Goal: Check status

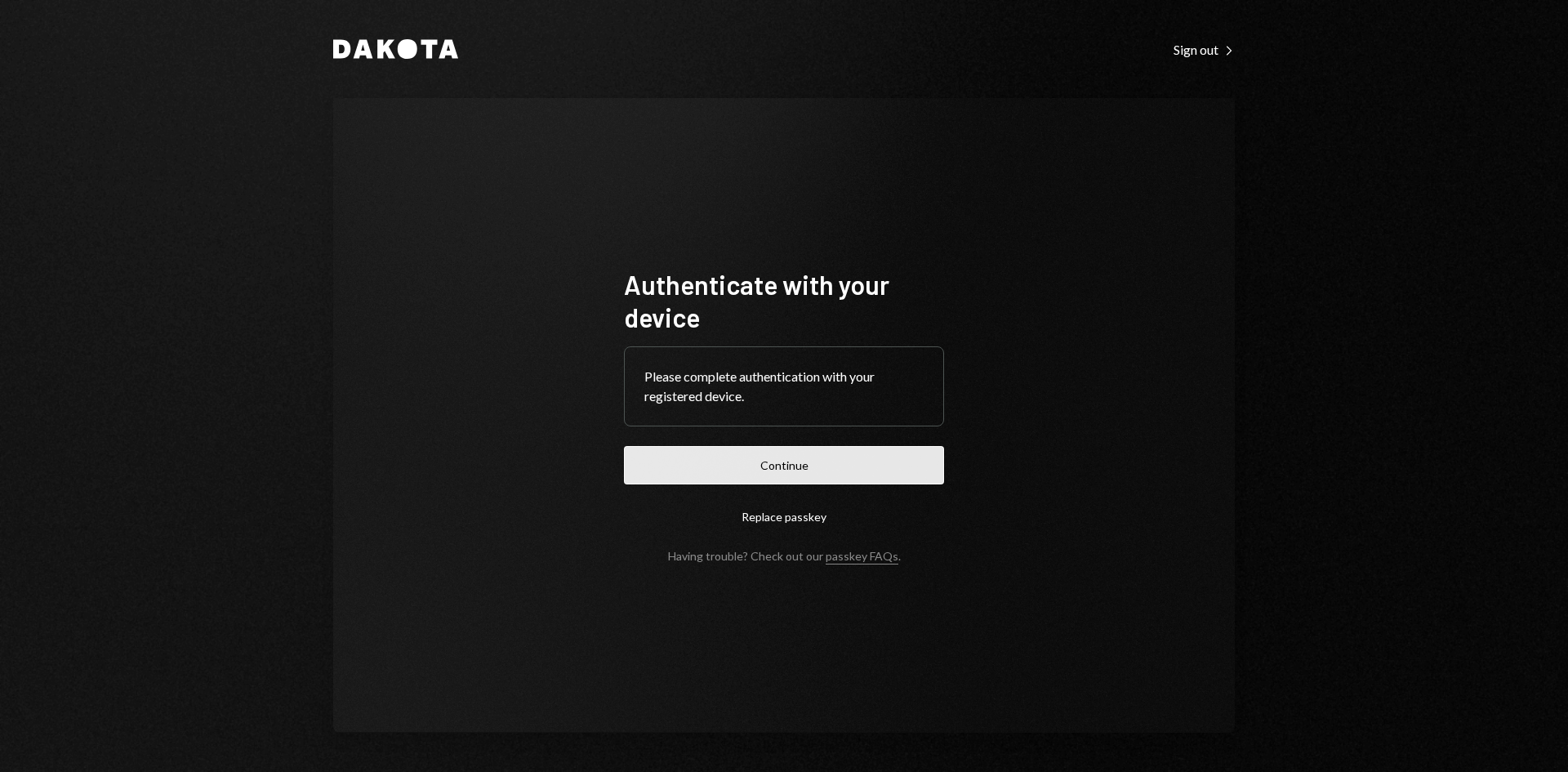
click at [756, 460] on button "Continue" at bounding box center [784, 465] width 320 height 39
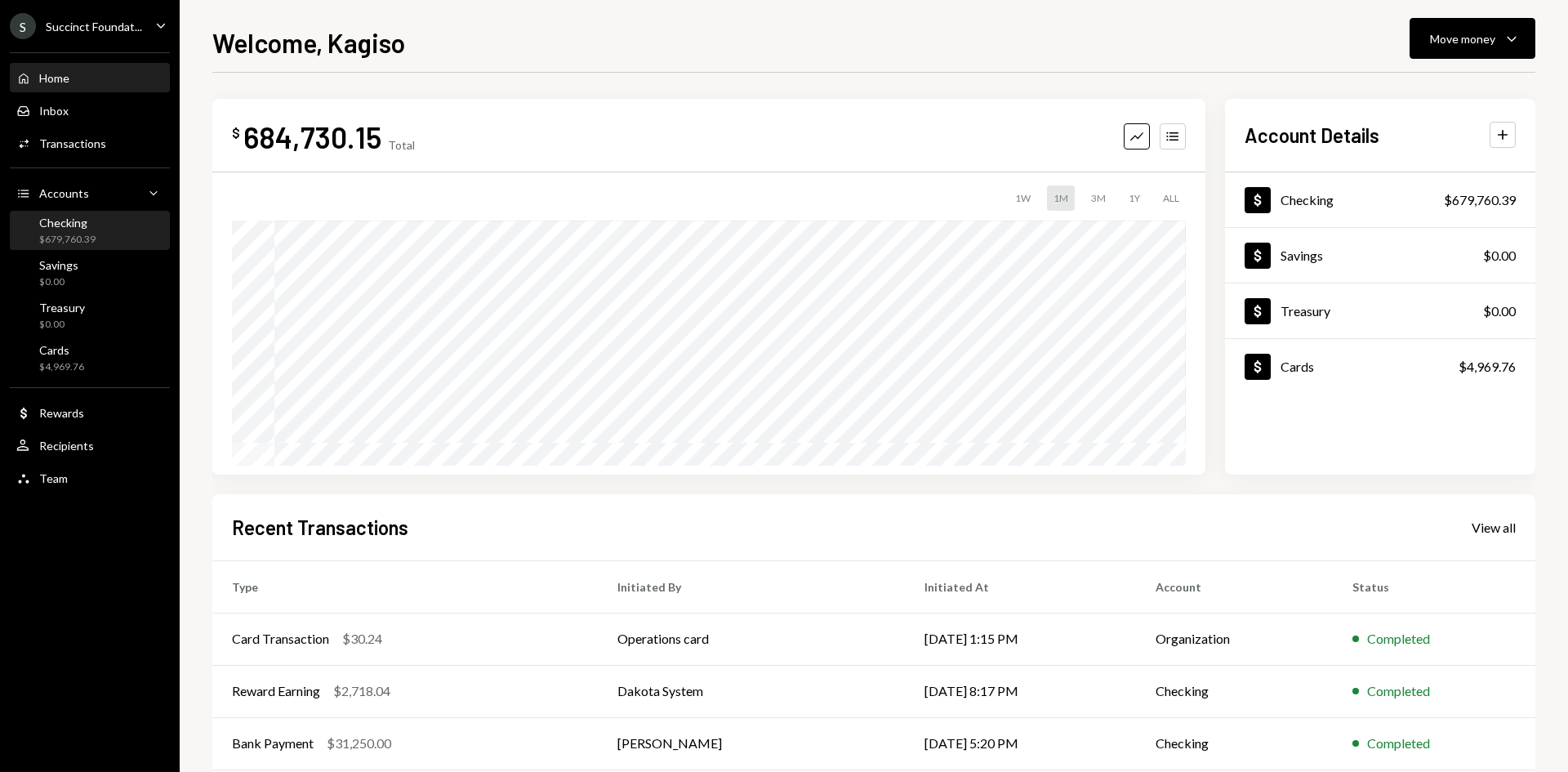
click at [103, 227] on div "Checking $679,760.39" at bounding box center [90, 232] width 147 height 31
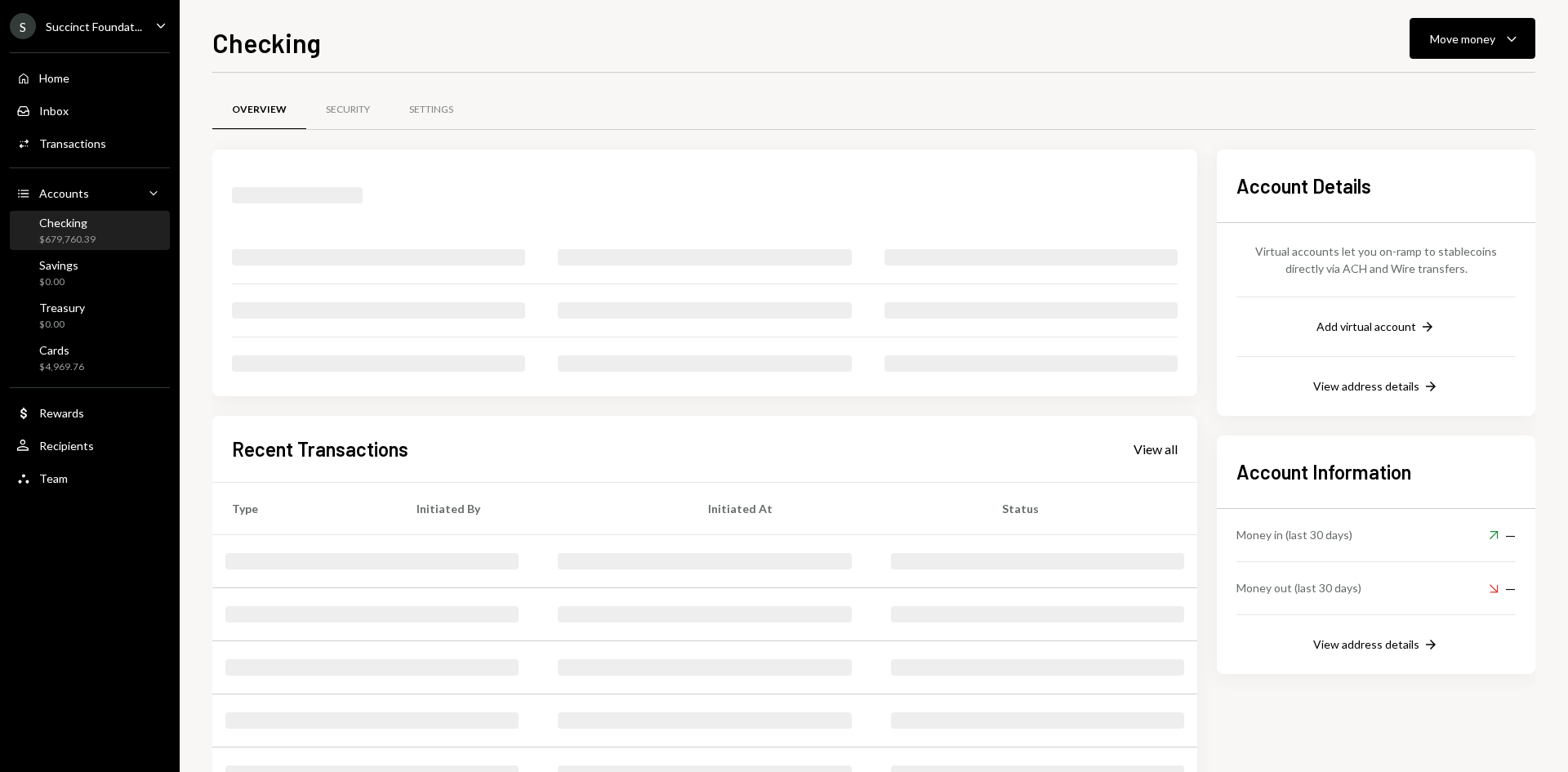
click at [92, 125] on div "Home Home Inbox Inbox Activities Transactions Accounts Accounts Caret Down Chec…" at bounding box center [90, 269] width 180 height 453
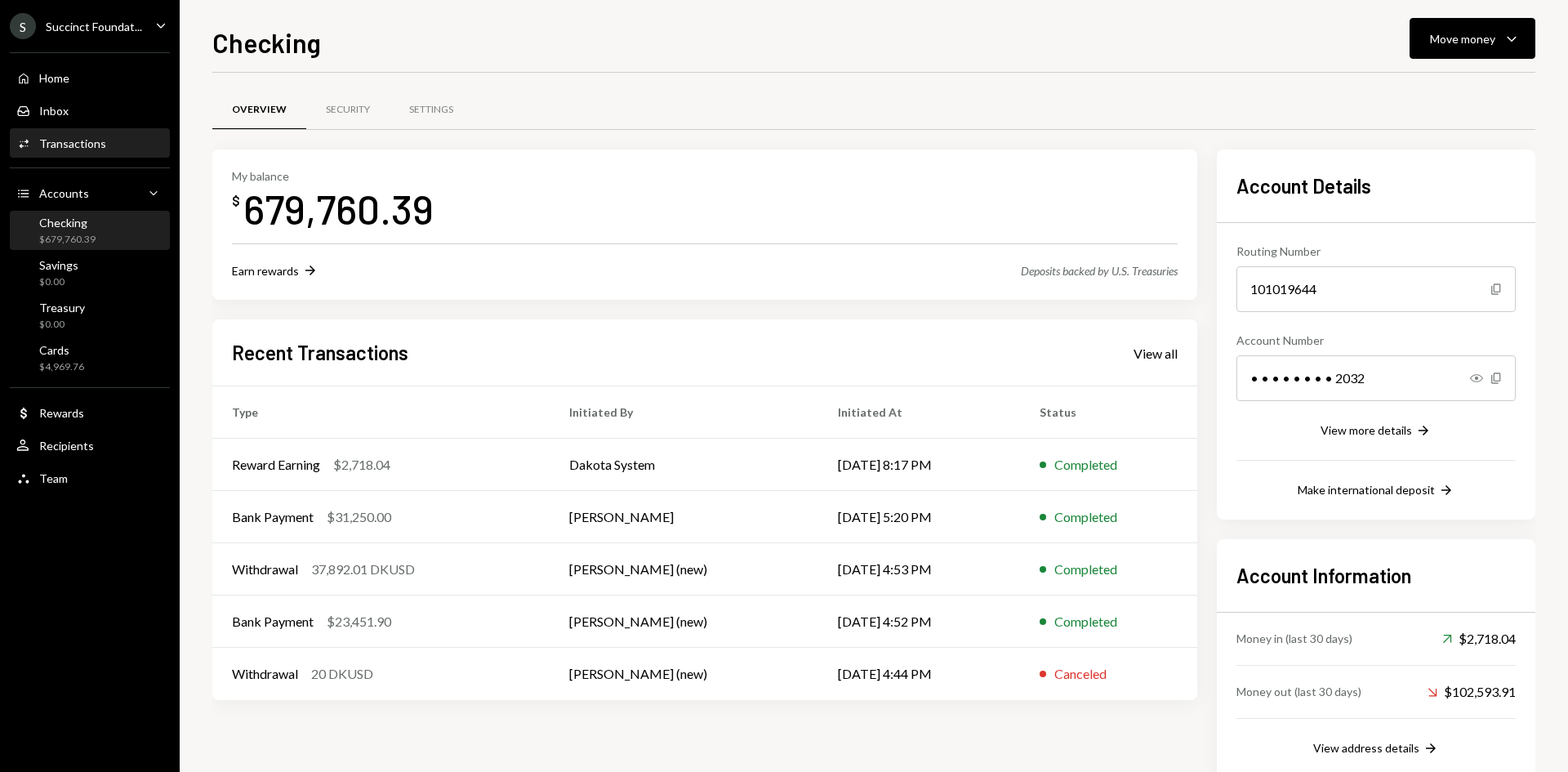
click at [90, 152] on div "Activities Transactions" at bounding box center [90, 144] width 147 height 28
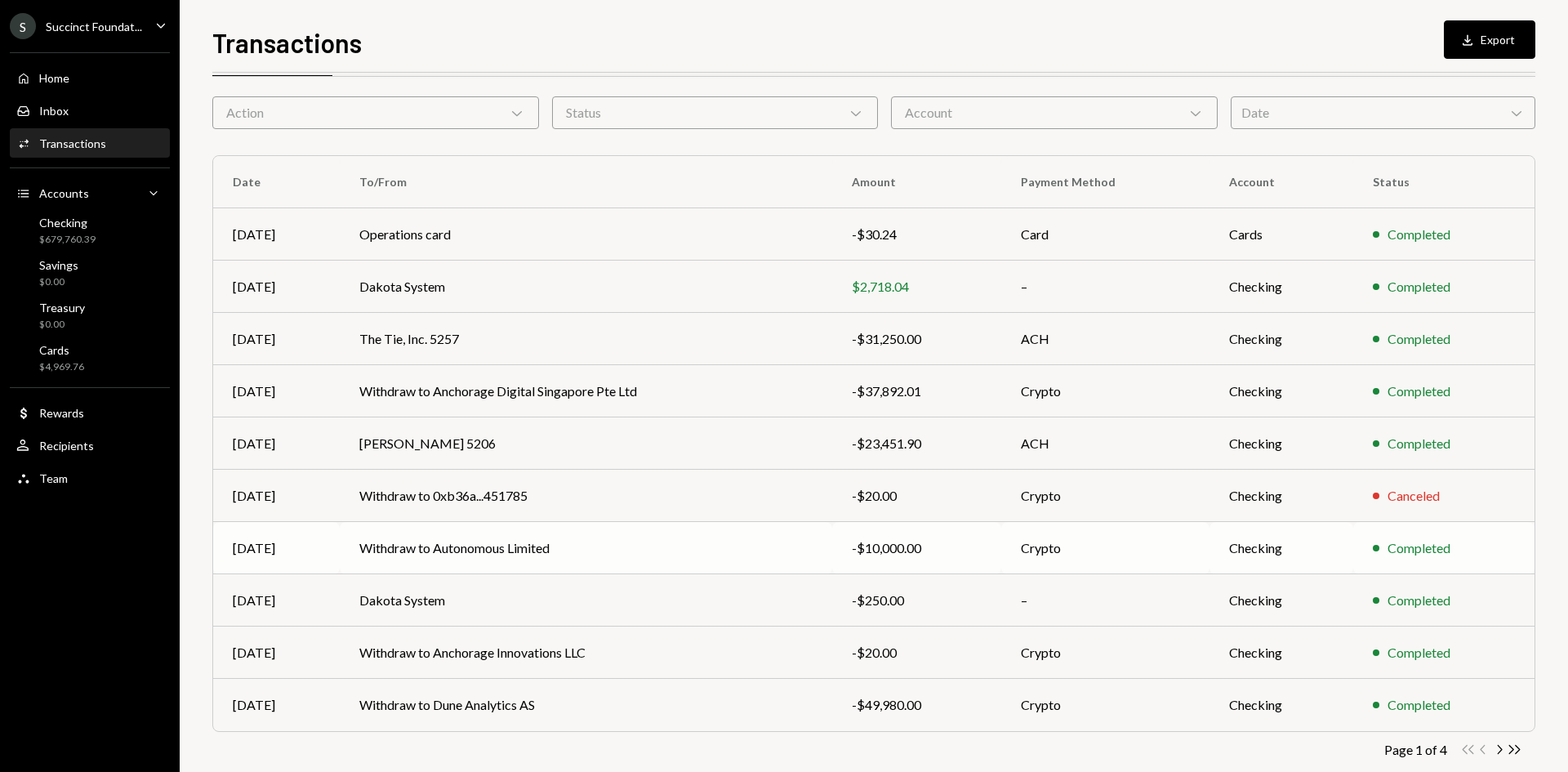
scroll to position [80, 0]
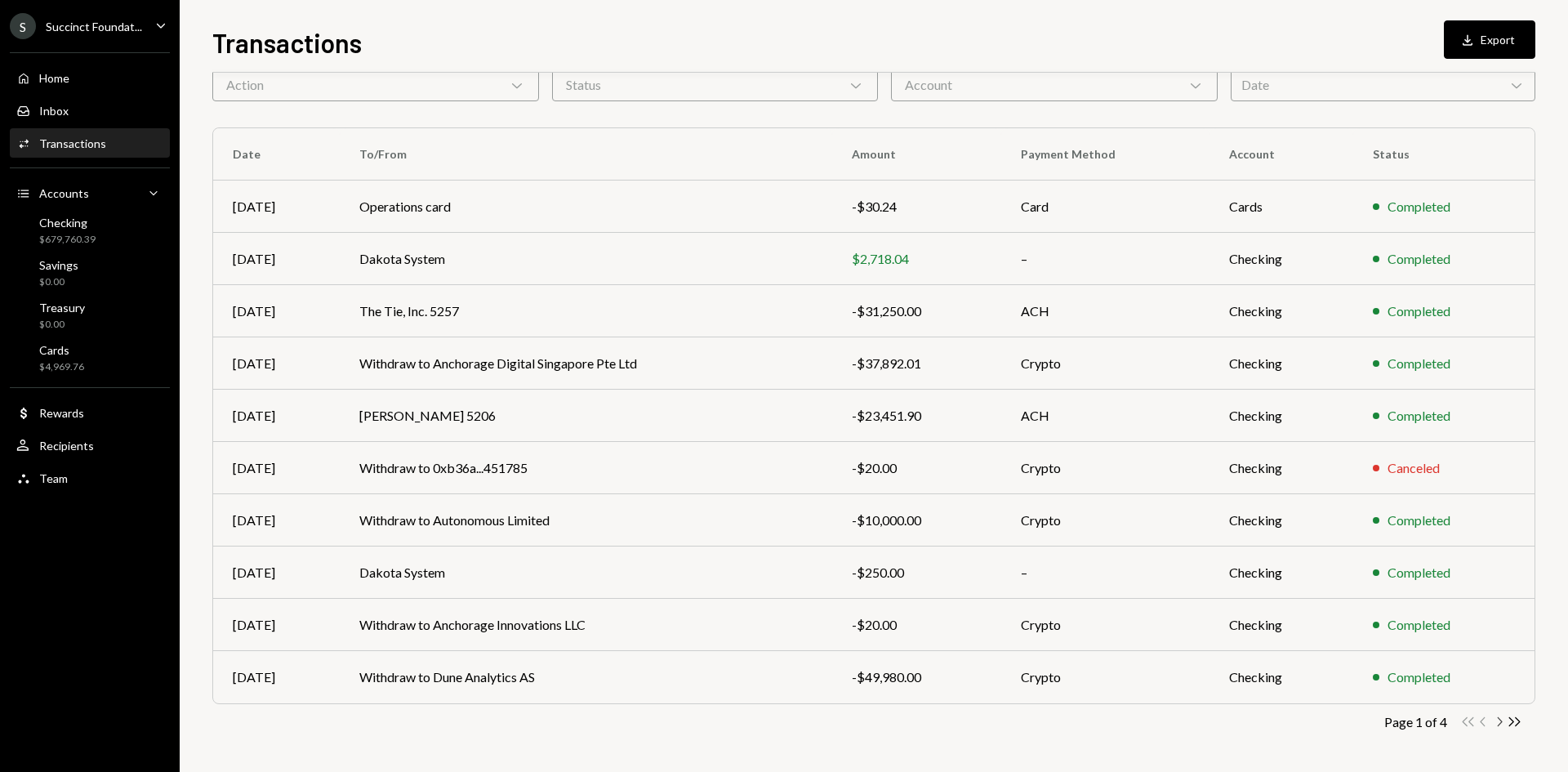
click at [1499, 727] on icon "Chevron Right" at bounding box center [1499, 721] width 16 height 16
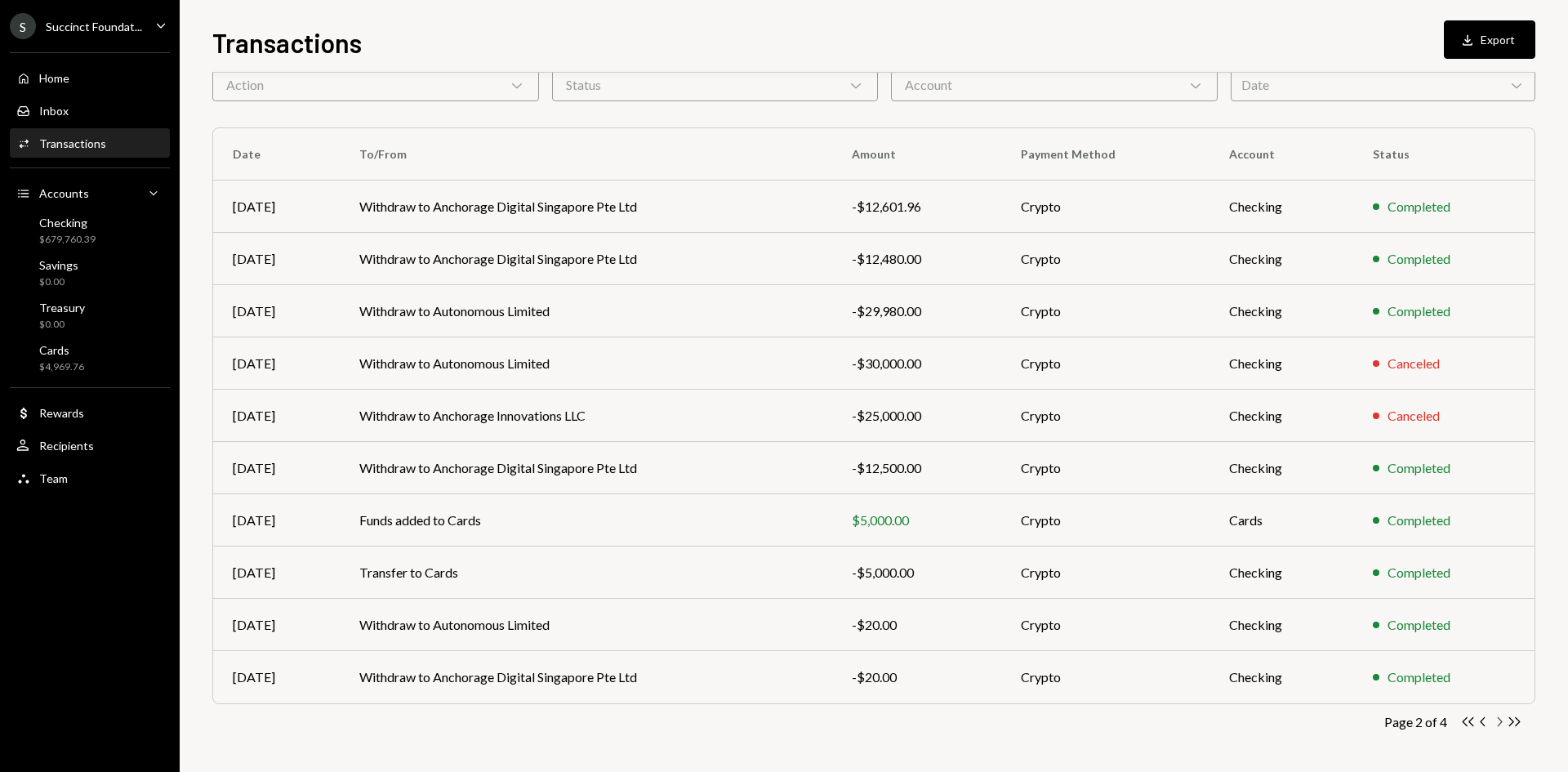
click at [1501, 723] on icon "button" at bounding box center [1501, 721] width 5 height 9
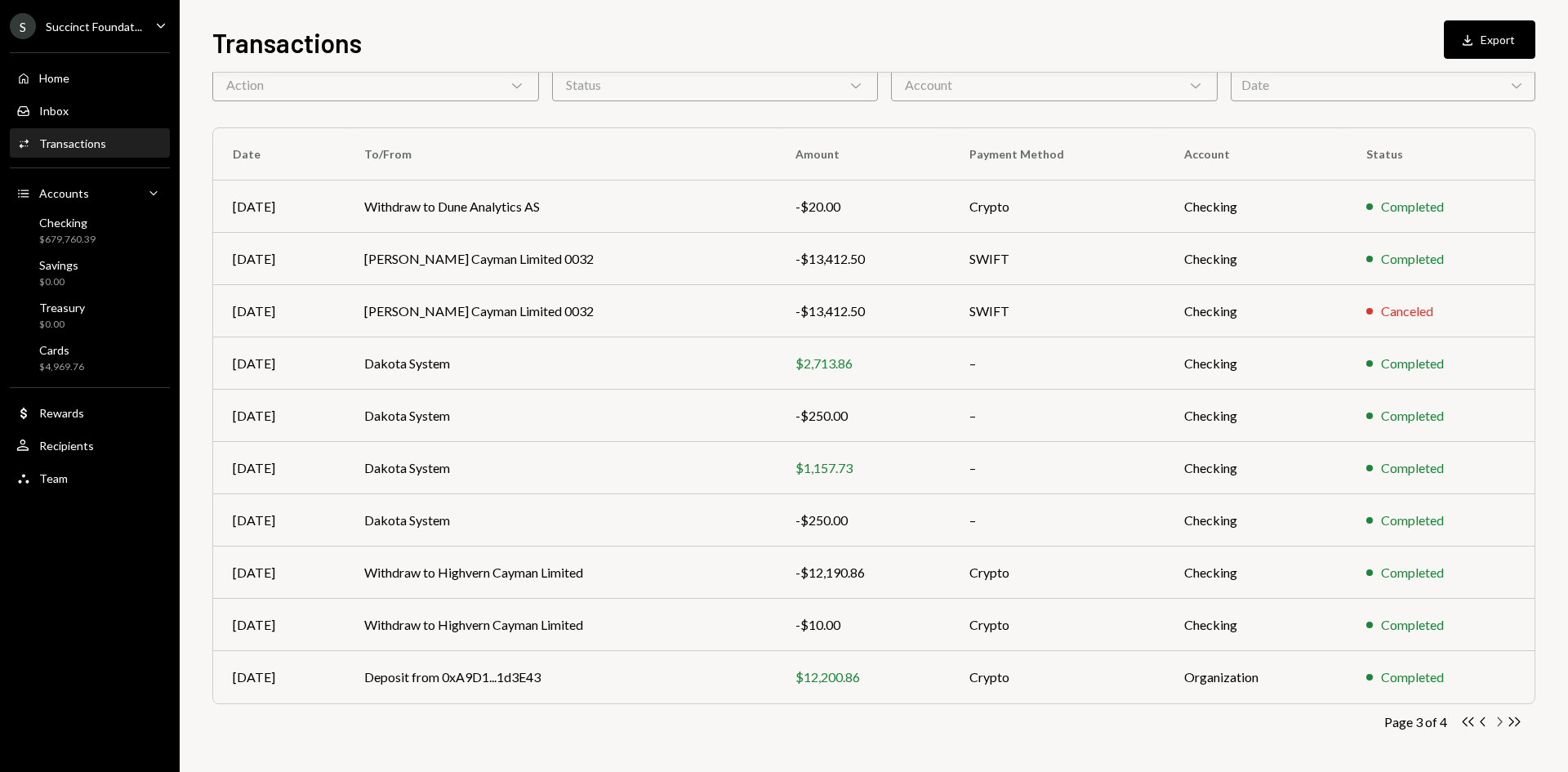
click at [1498, 724] on icon "Chevron Right" at bounding box center [1499, 721] width 16 height 16
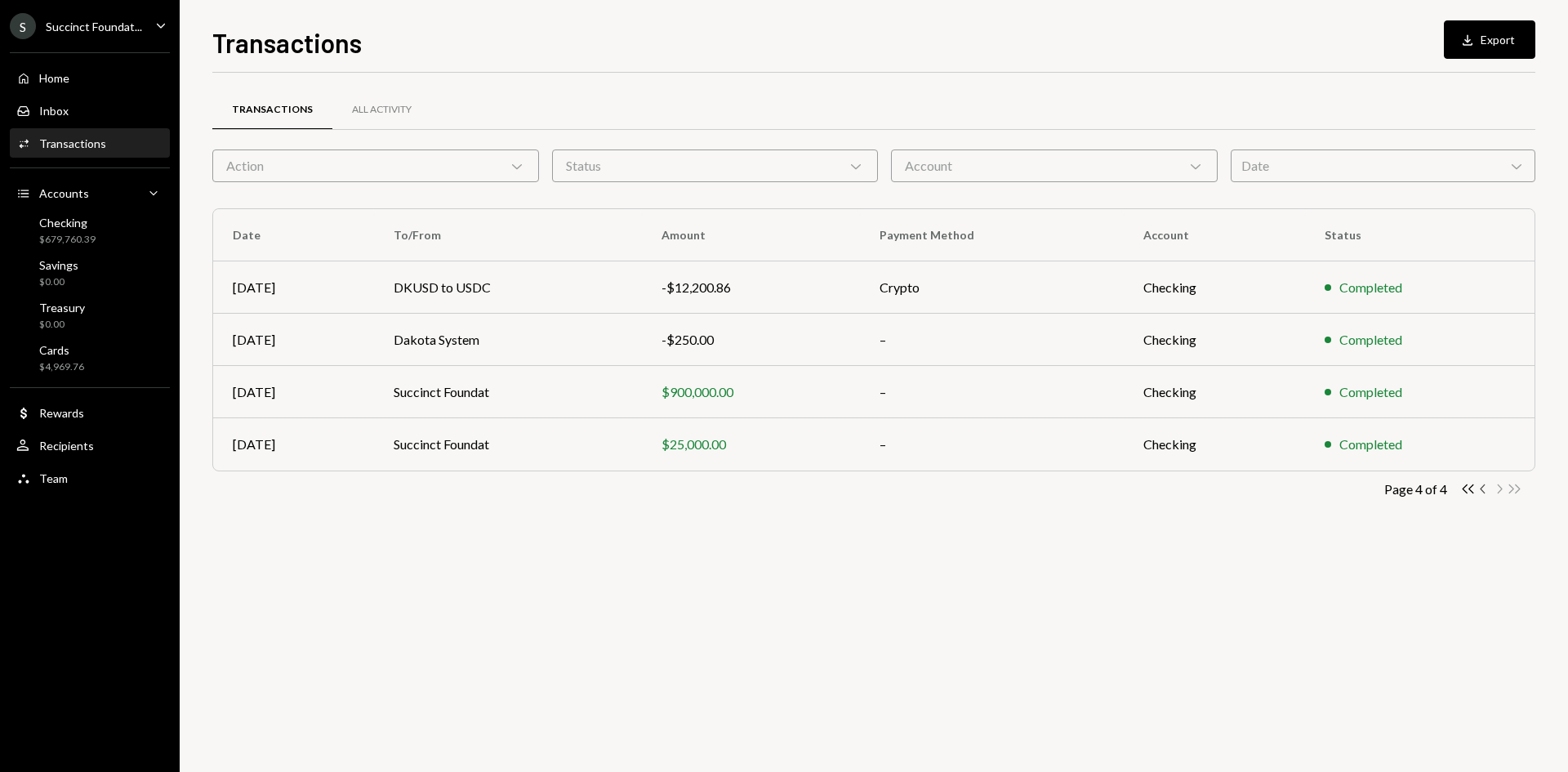
click at [1482, 485] on icon "Chevron Left" at bounding box center [1483, 489] width 16 height 16
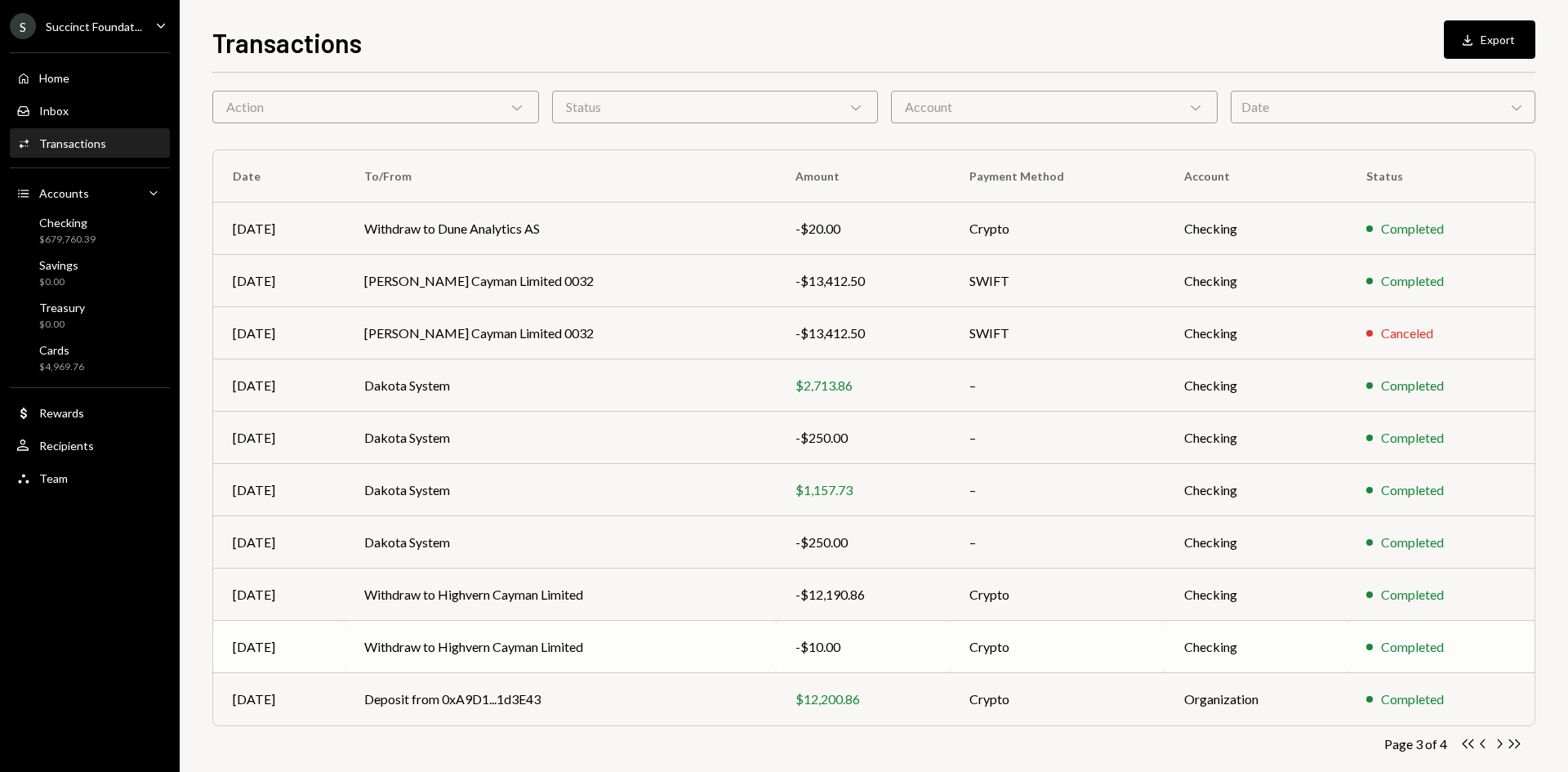
scroll to position [80, 0]
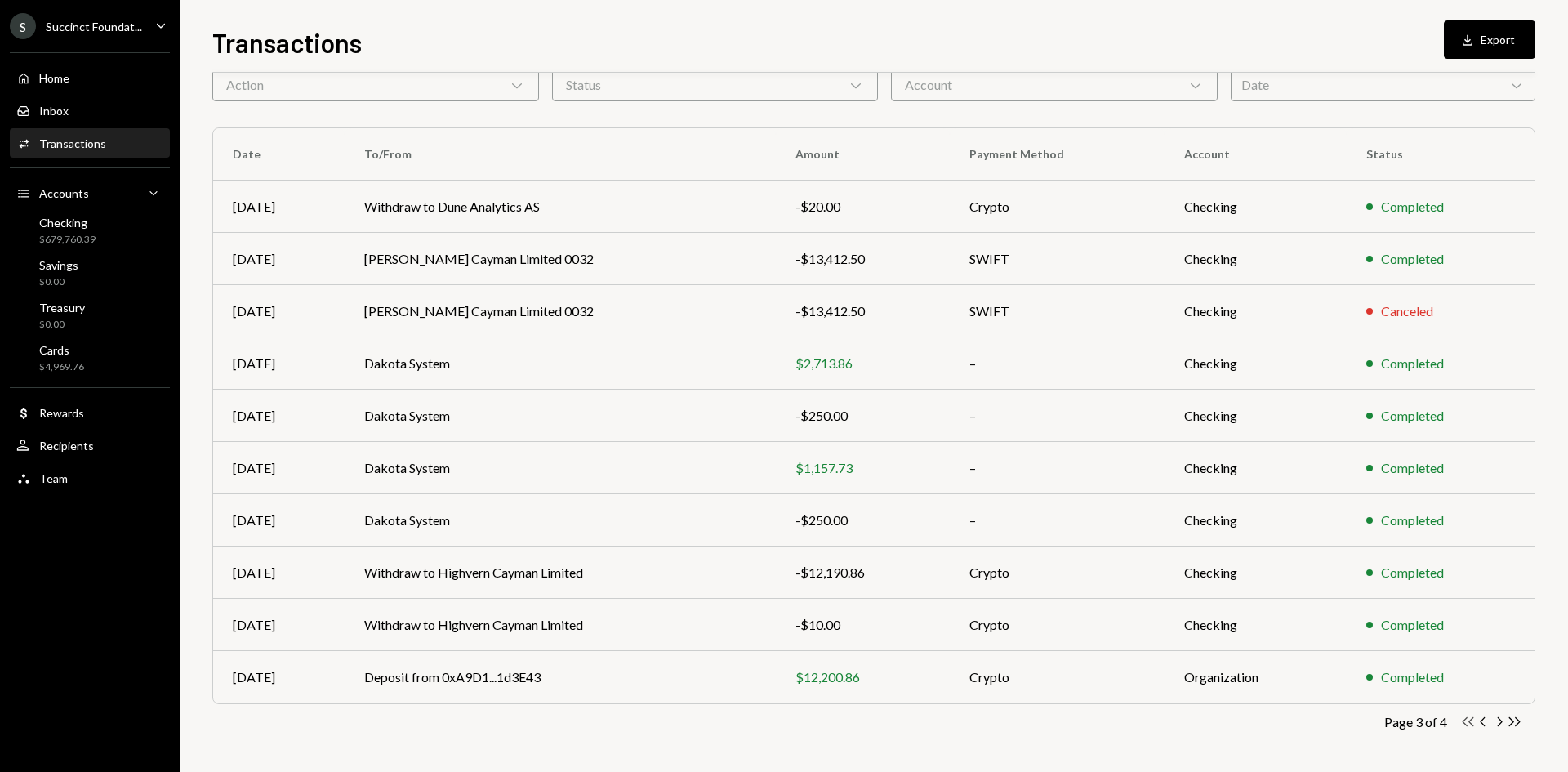
click at [1472, 724] on icon "button" at bounding box center [1469, 721] width 11 height 9
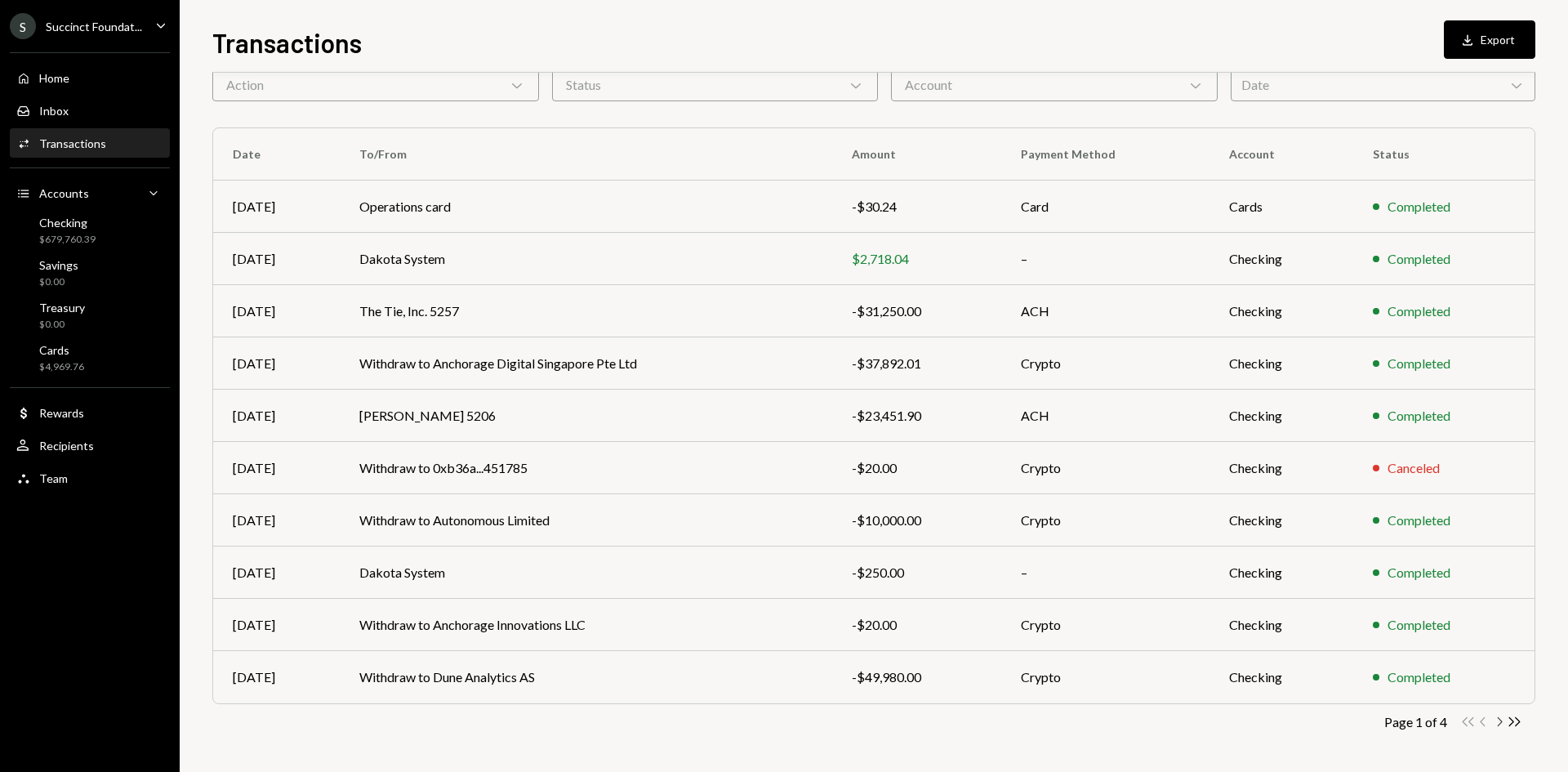
click at [1504, 724] on icon "Chevron Right" at bounding box center [1499, 721] width 16 height 16
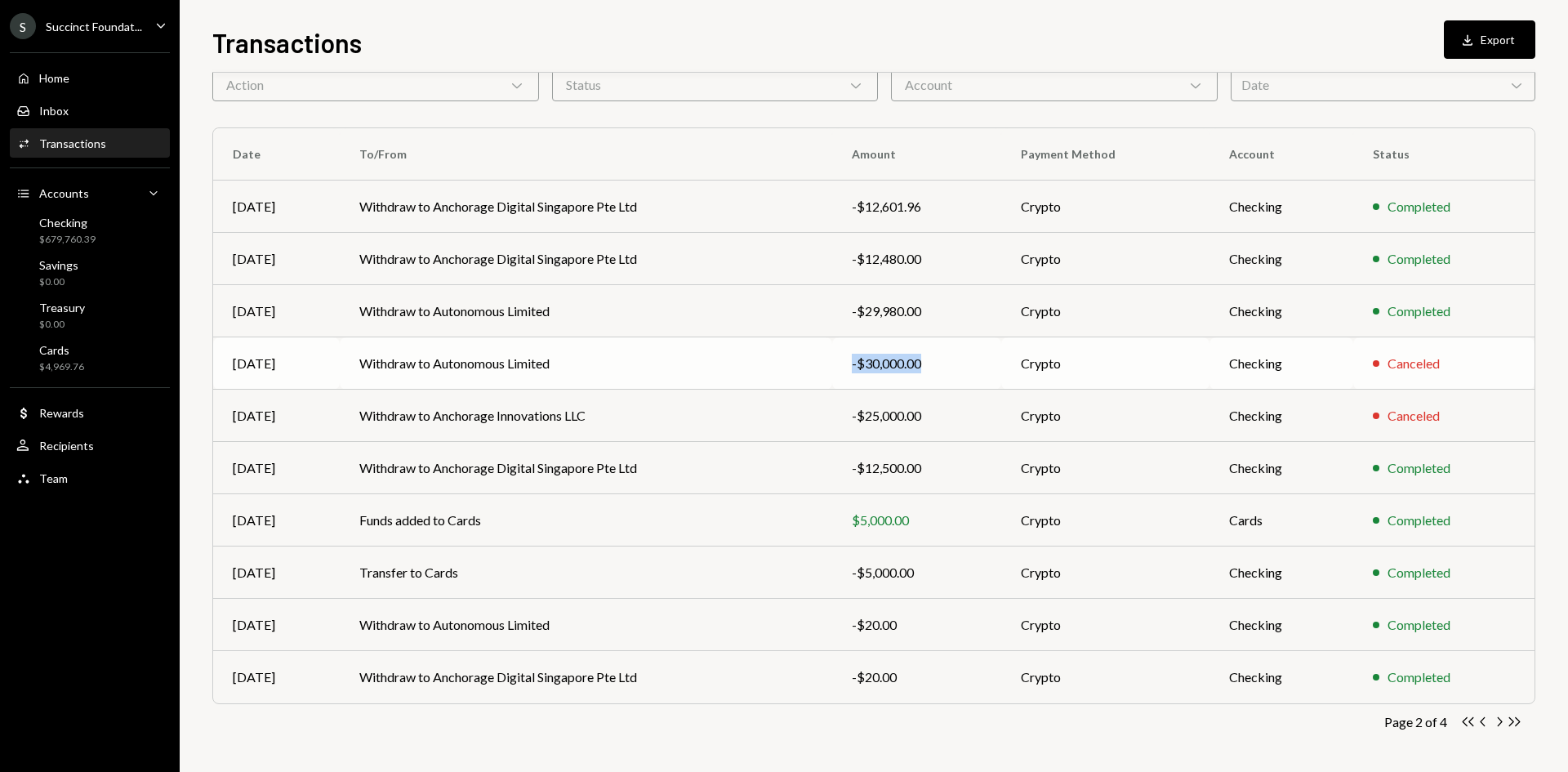
drag, startPoint x: 756, startPoint y: 358, endPoint x: 988, endPoint y: 368, distance: 232.2
click at [988, 368] on tr "[DATE] Withdraw to Autonomous Limited -$30,000.00 Crypto Checking Canceled" at bounding box center [874, 364] width 1322 height 53
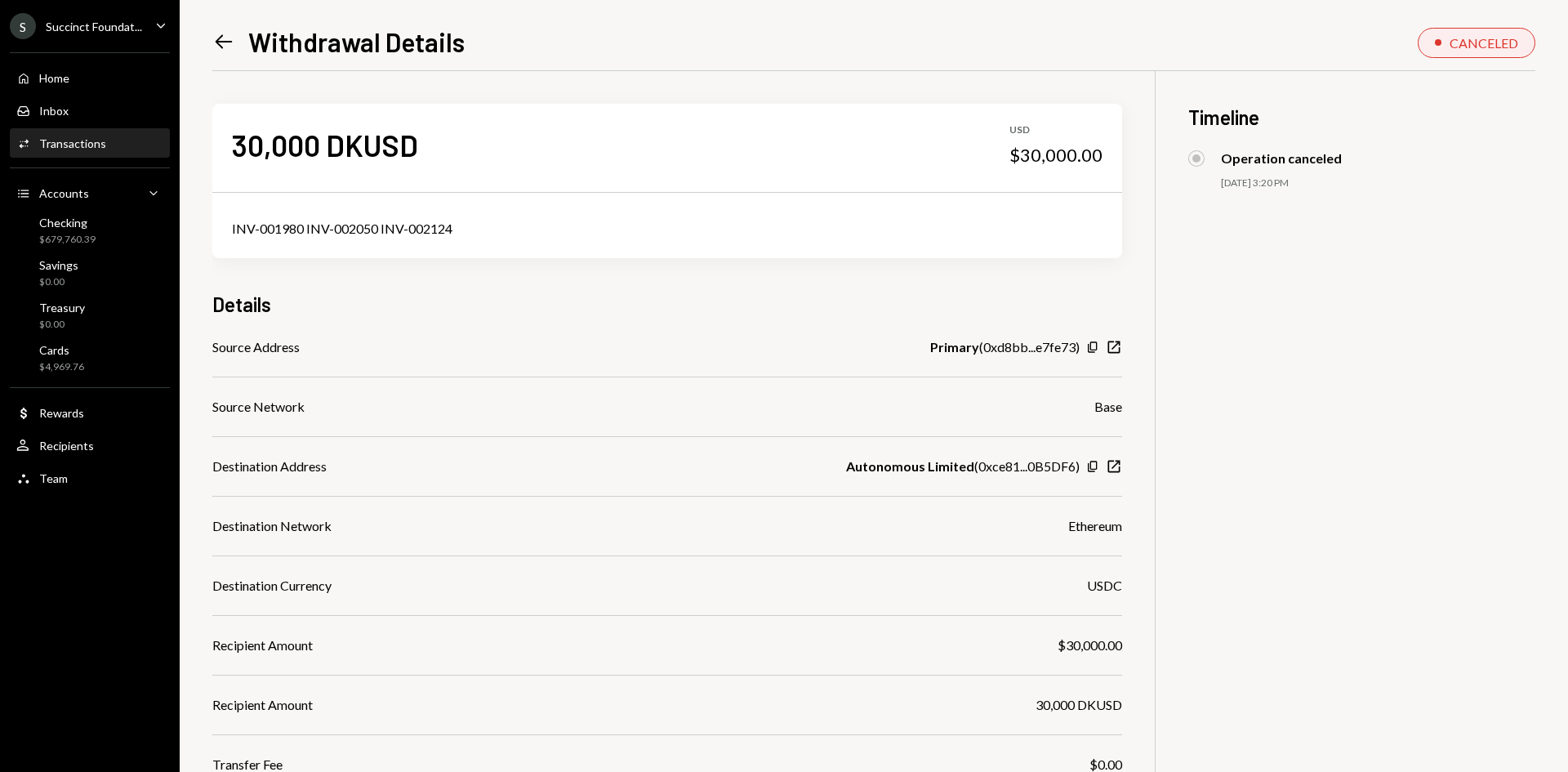
click at [223, 33] on icon "Left Arrow" at bounding box center [224, 42] width 23 height 23
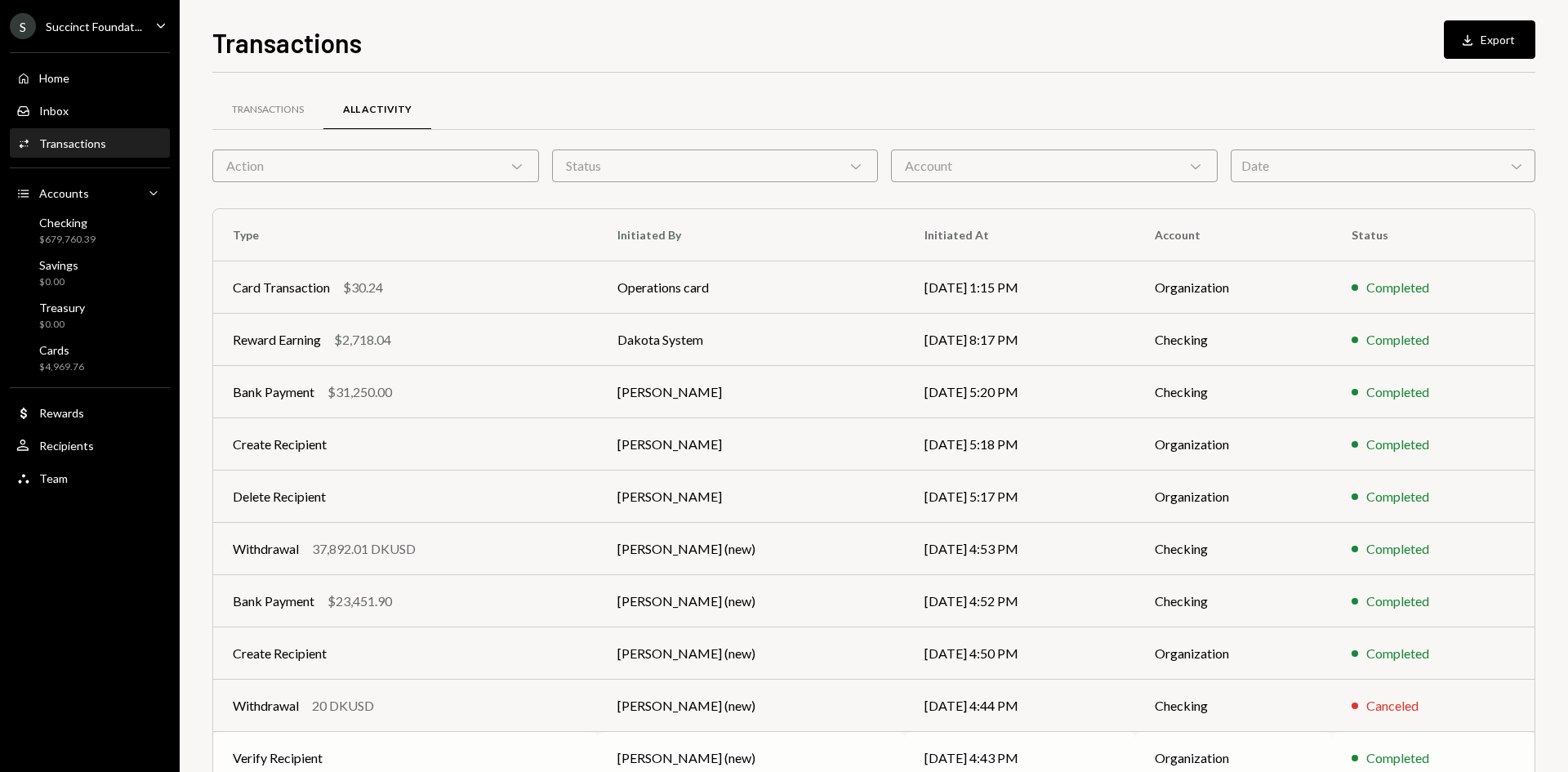
scroll to position [80, 0]
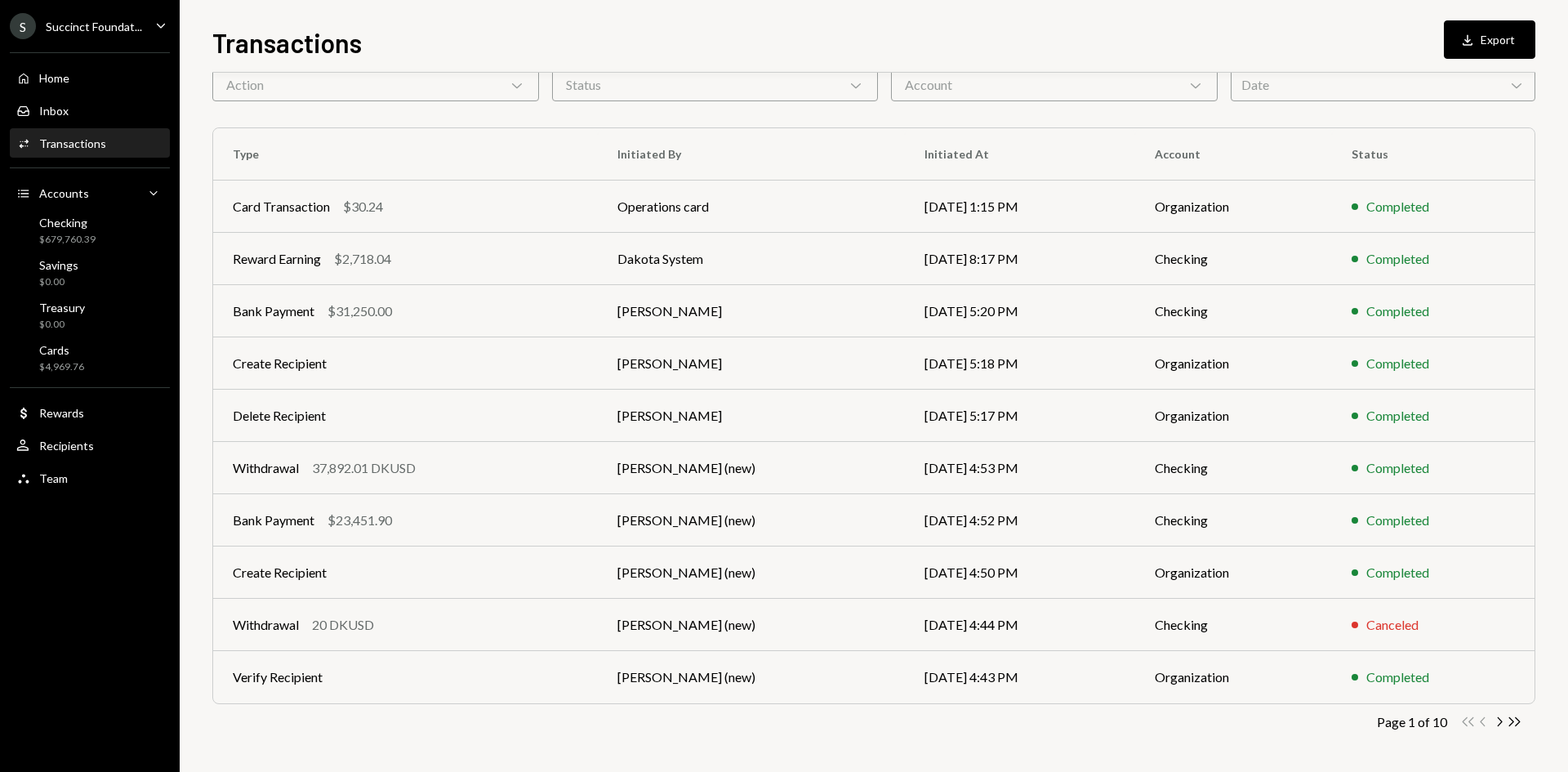
click at [113, 148] on div "Activities Transactions" at bounding box center [90, 144] width 147 height 15
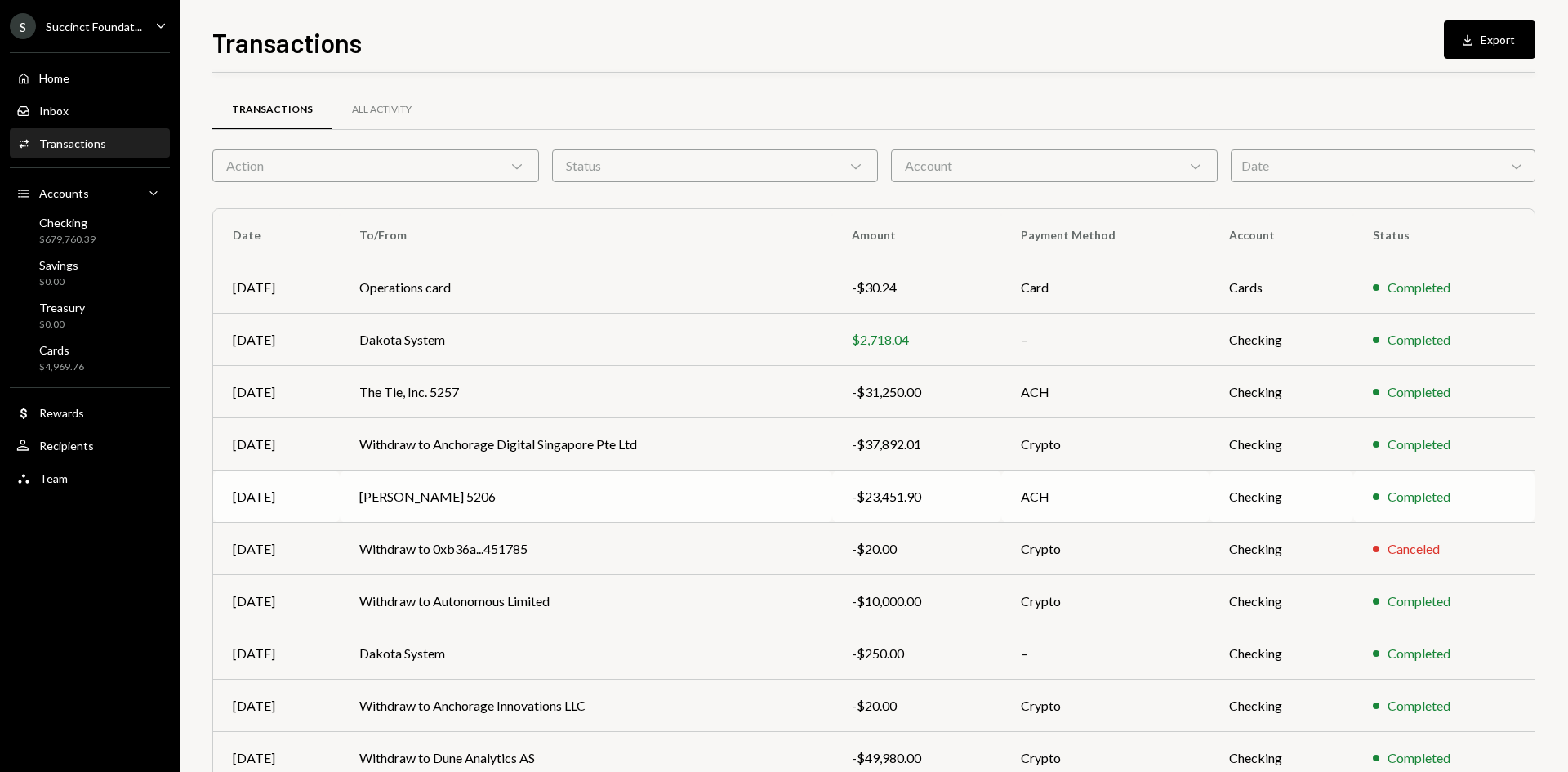
scroll to position [80, 0]
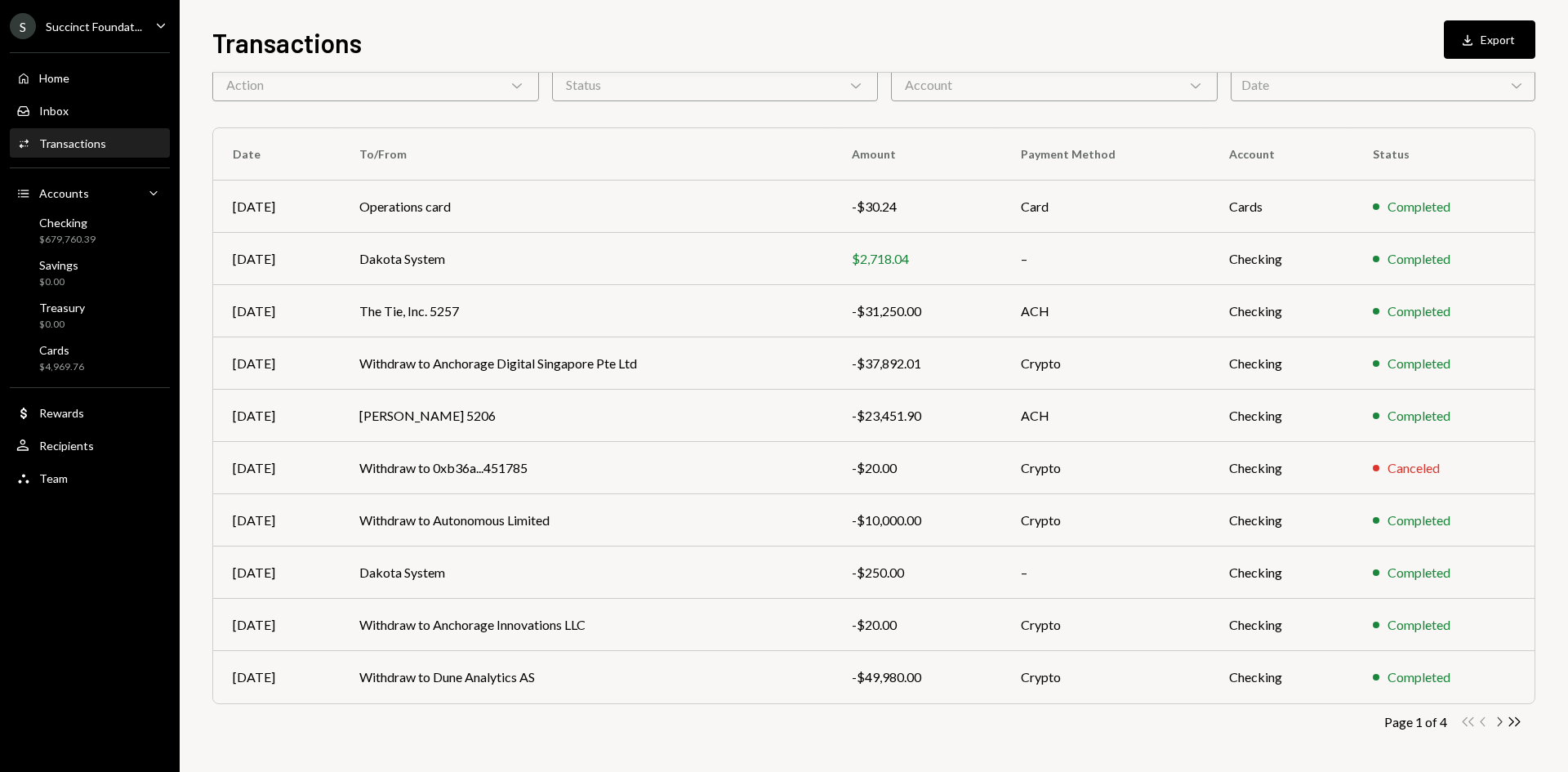
click at [1502, 721] on icon "button" at bounding box center [1501, 721] width 5 height 9
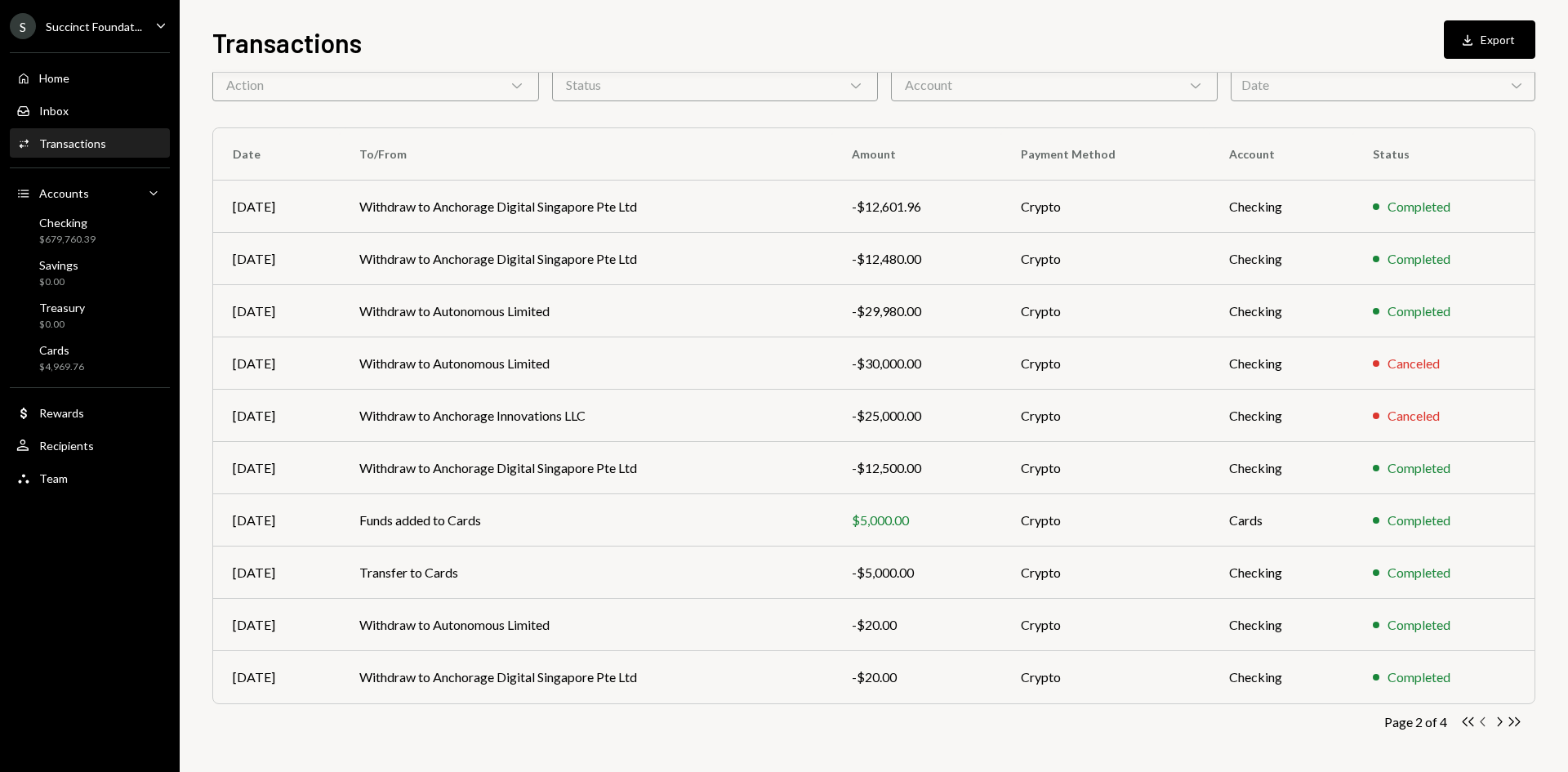
click at [1481, 719] on icon "Chevron Left" at bounding box center [1483, 721] width 16 height 16
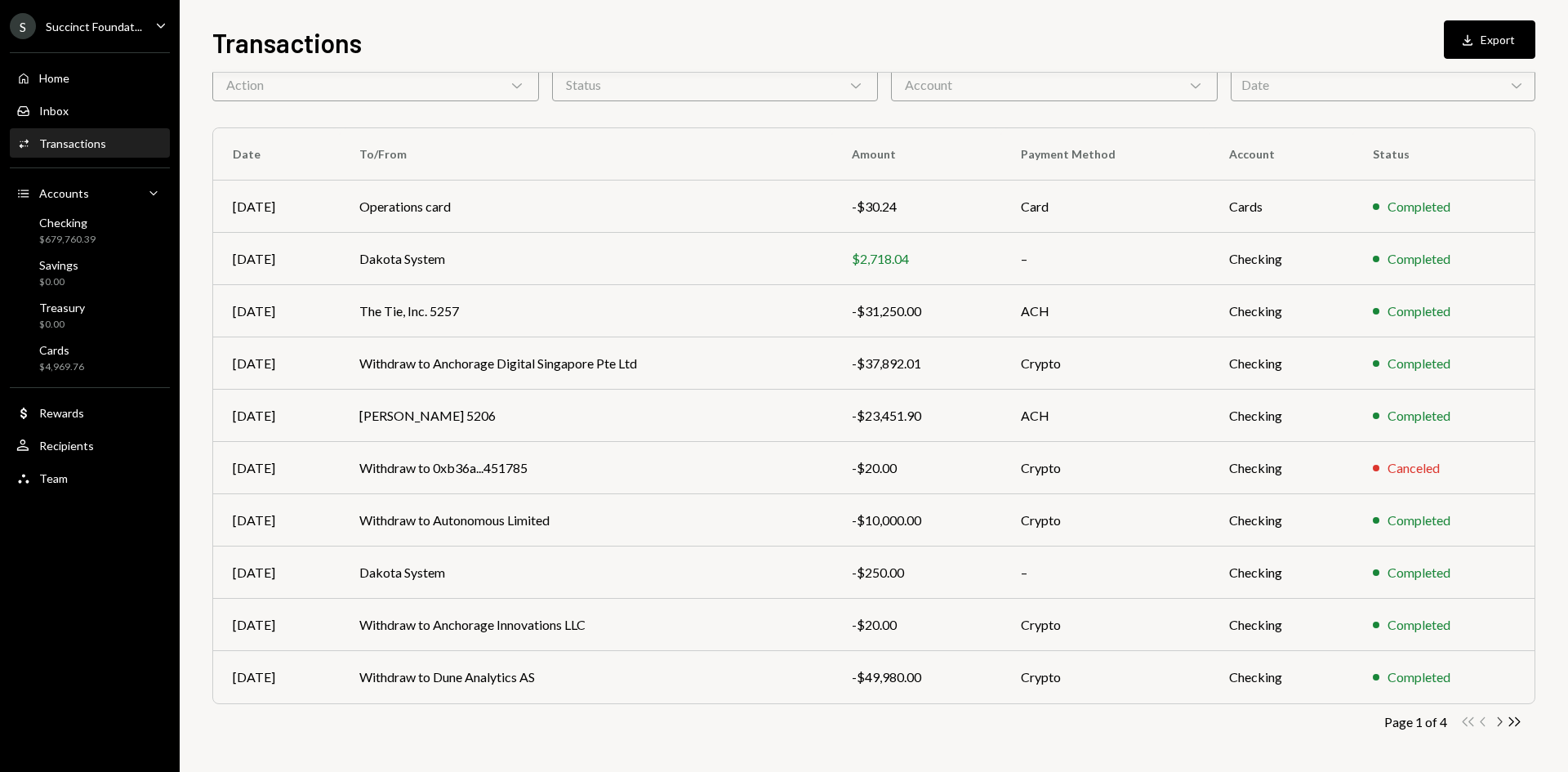
click at [1501, 726] on icon "Chevron Right" at bounding box center [1499, 721] width 16 height 16
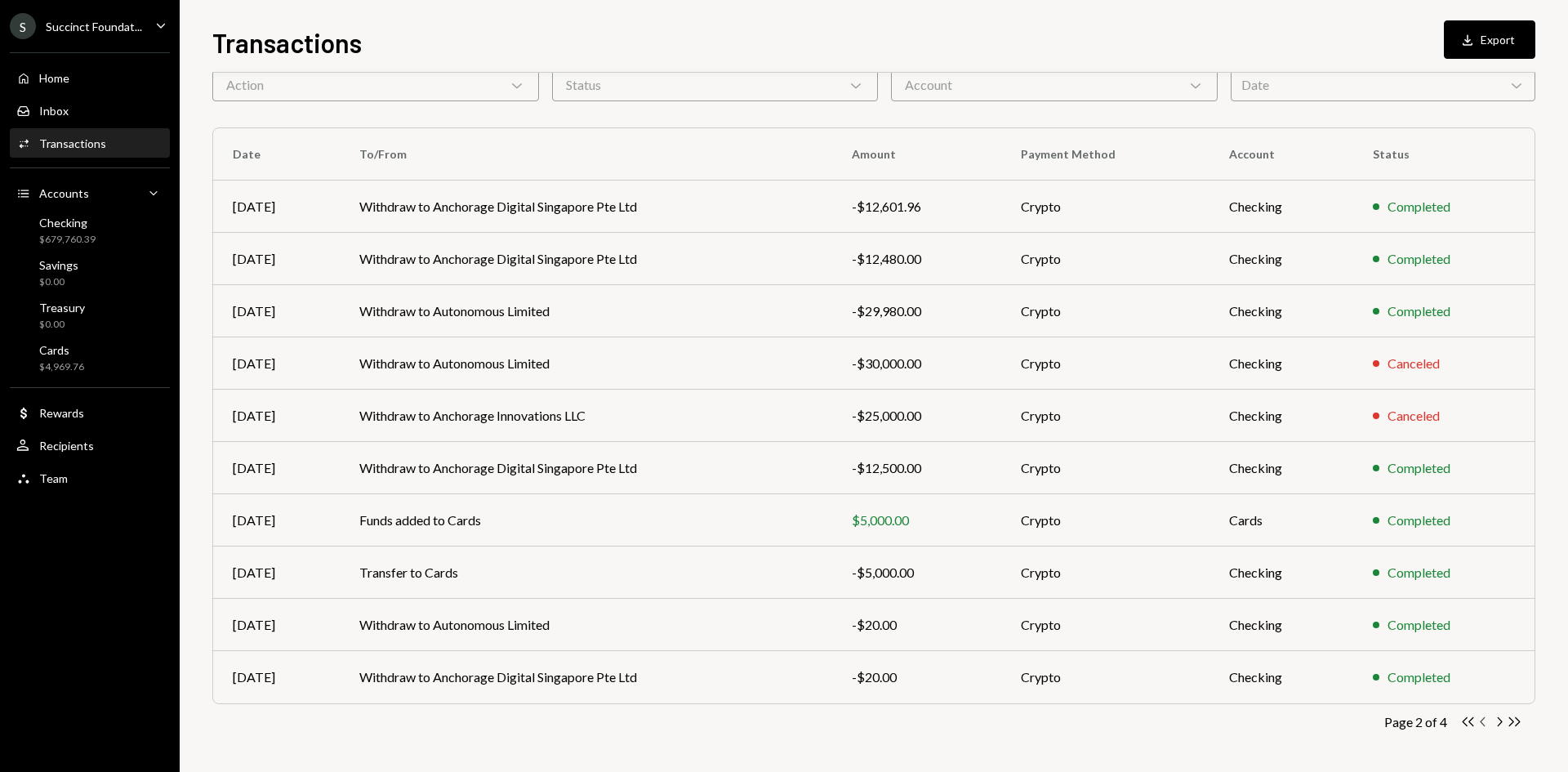
click at [1485, 725] on icon "button" at bounding box center [1483, 721] width 5 height 9
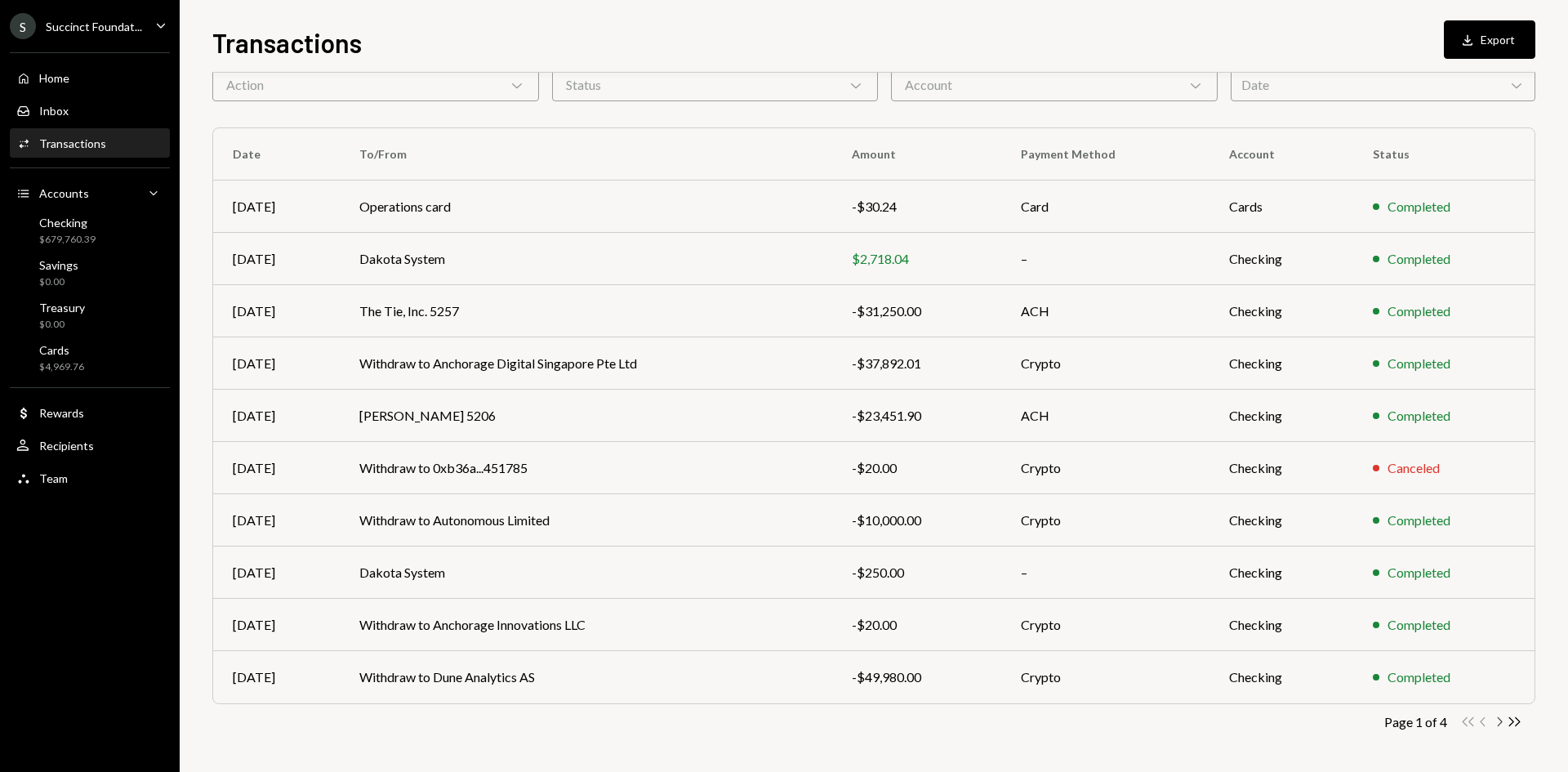
click at [1497, 717] on icon "Chevron Right" at bounding box center [1499, 721] width 16 height 16
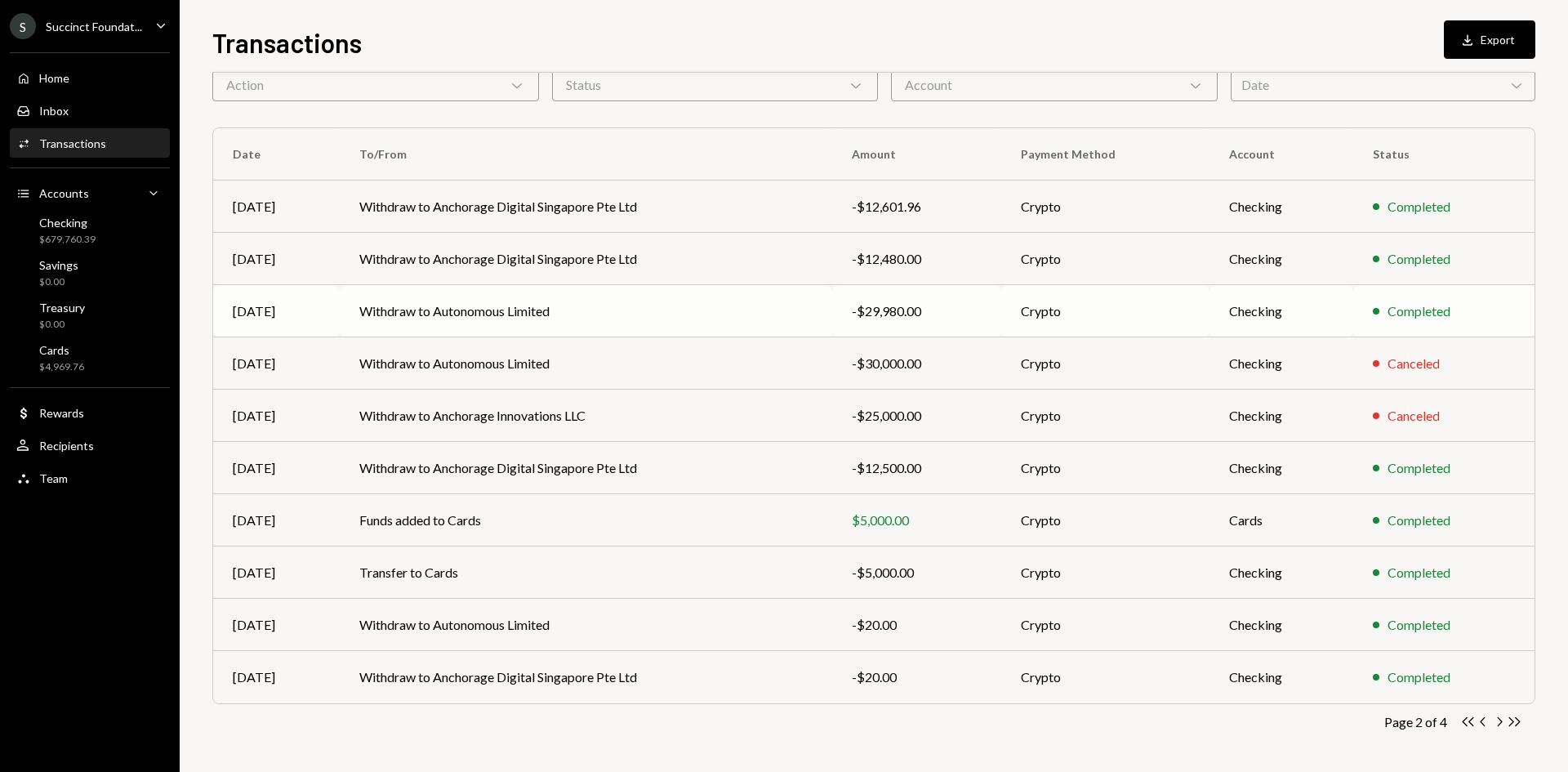
click at [1492, 714] on button "Chevron Right" at bounding box center [1499, 721] width 16 height 16
